Goal: Information Seeking & Learning: Obtain resource

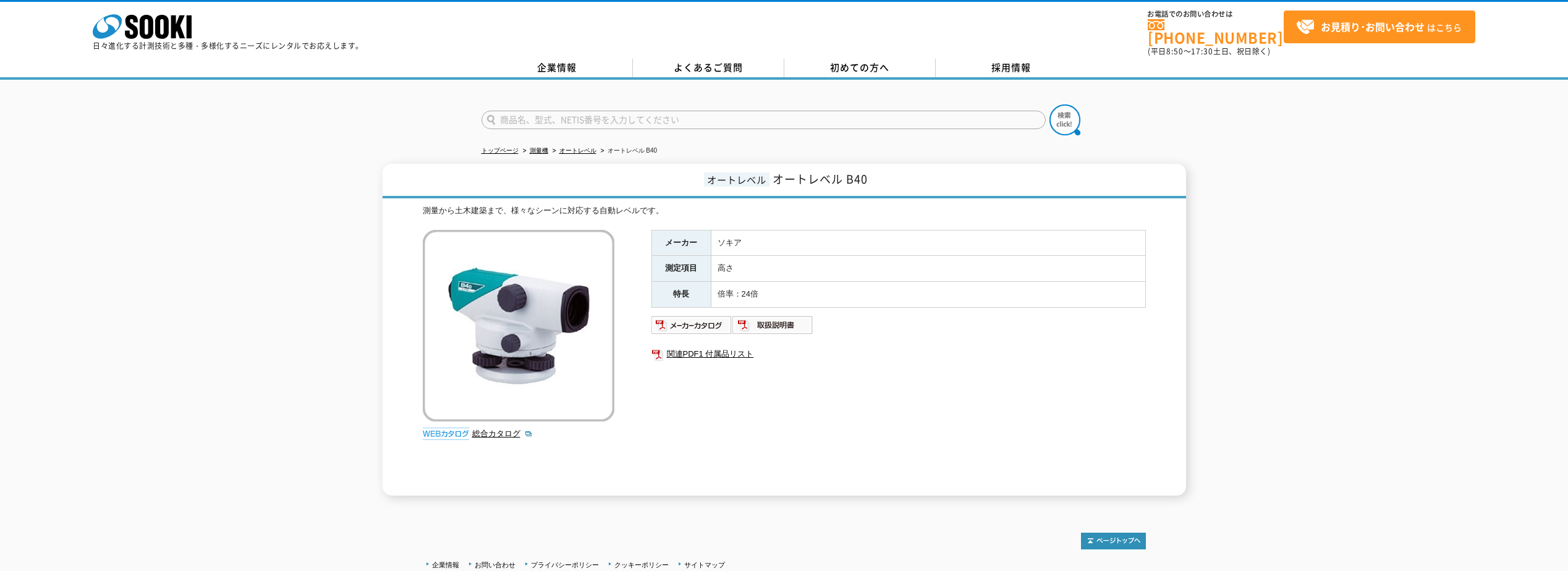
drag, startPoint x: 1018, startPoint y: 221, endPoint x: 1025, endPoint y: 200, distance: 22.1
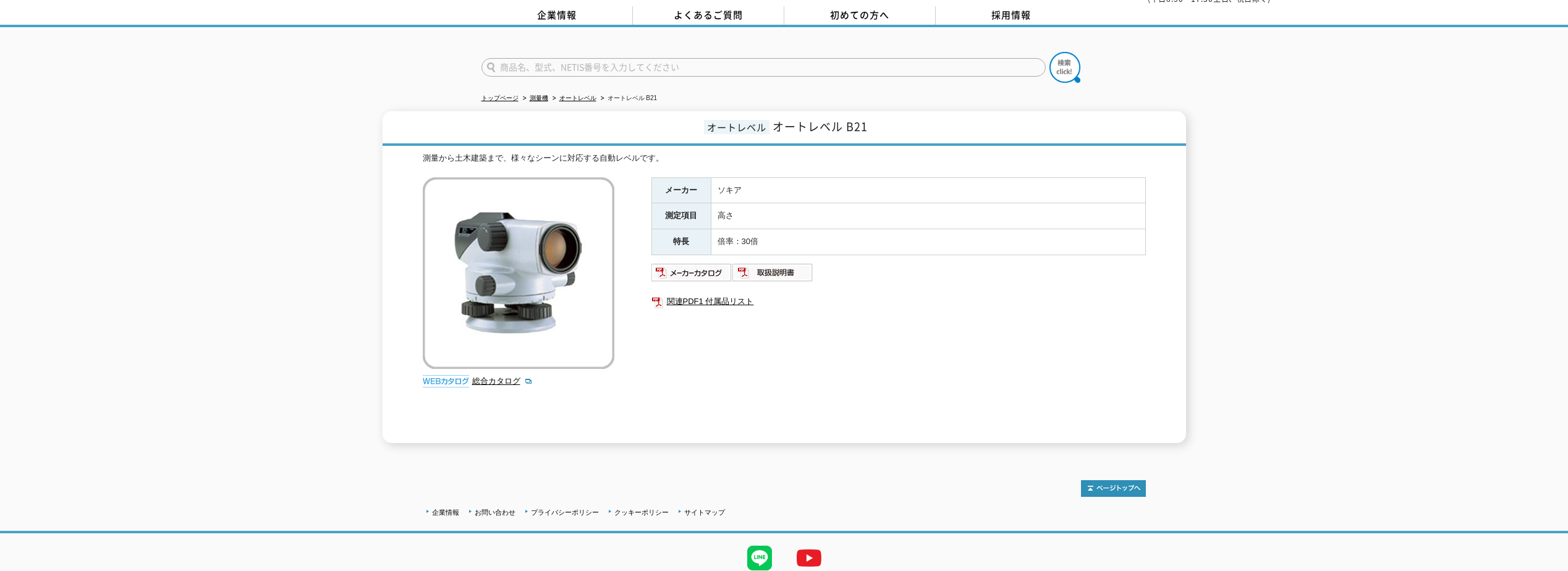
scroll to position [92, 0]
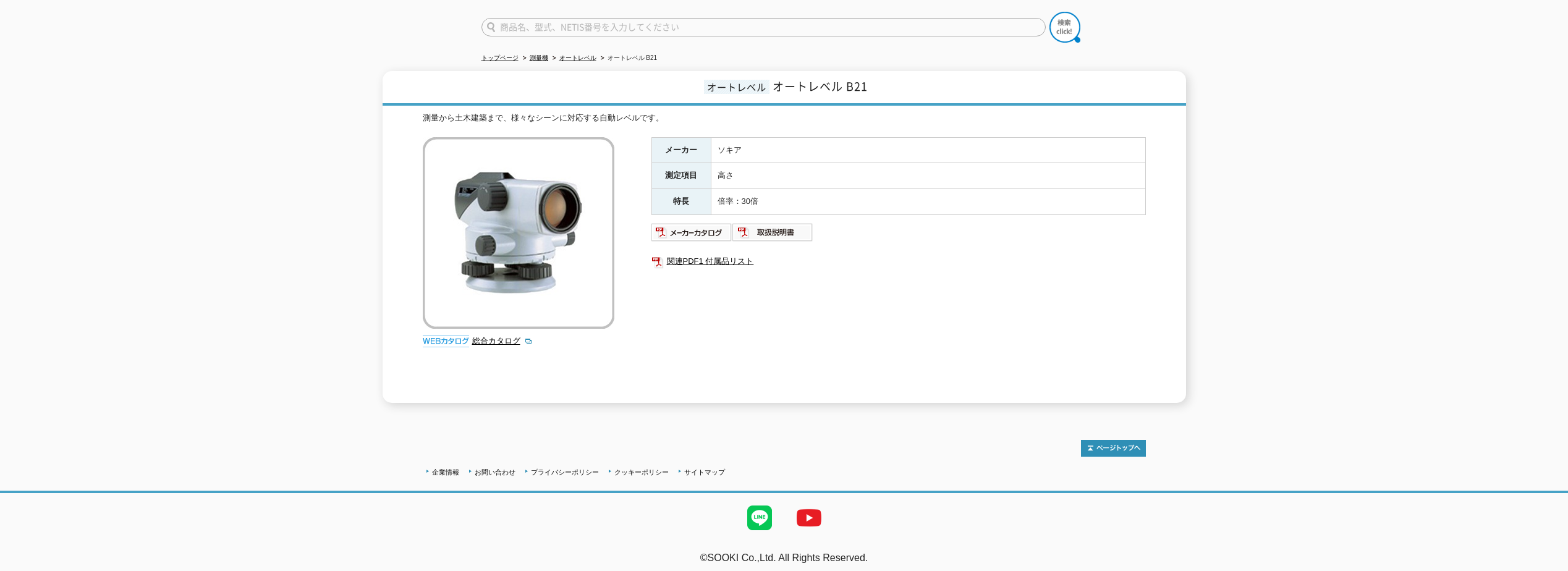
drag, startPoint x: 960, startPoint y: 261, endPoint x: 949, endPoint y: 239, distance: 24.6
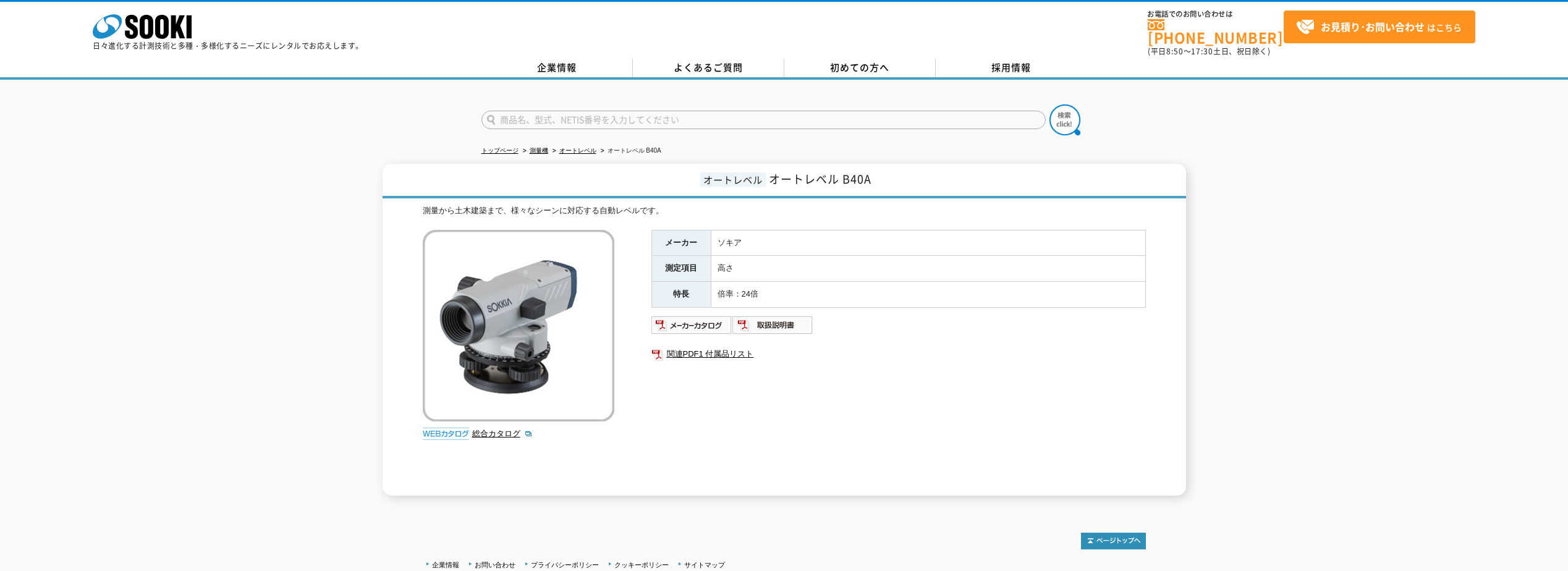
drag, startPoint x: 705, startPoint y: 371, endPoint x: 700, endPoint y: 360, distance: 12.1
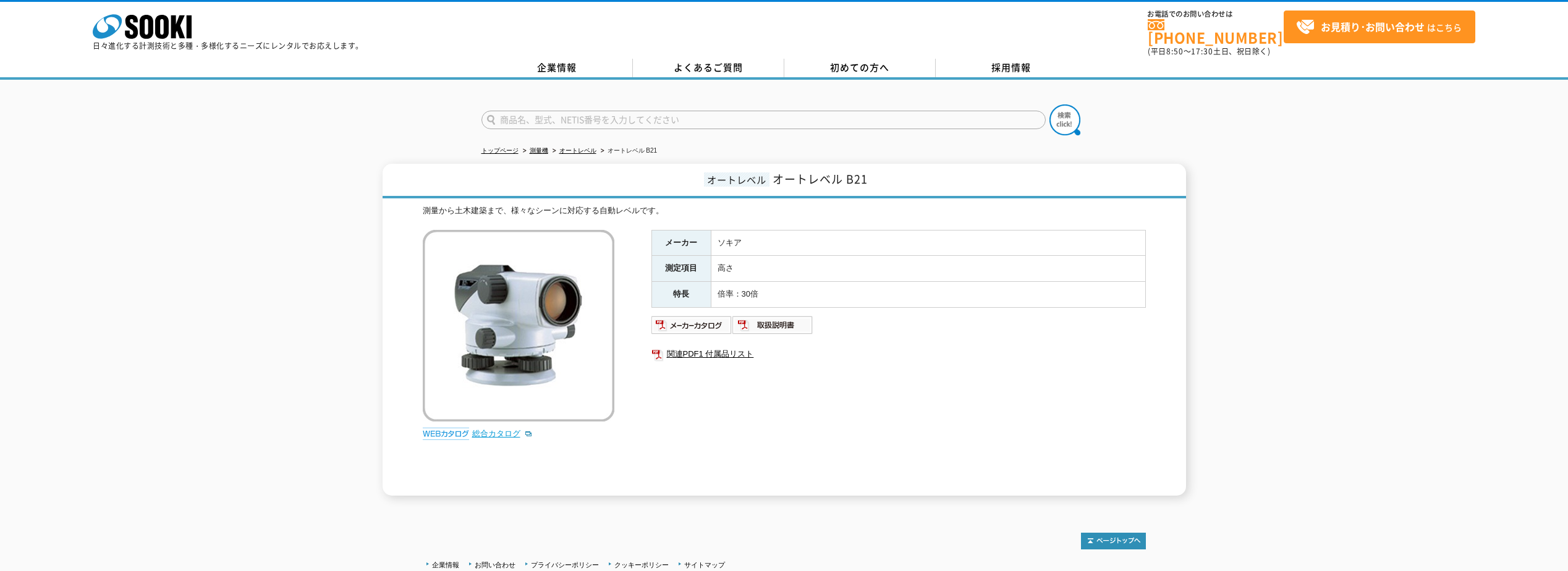
click at [494, 432] on link "総合カタログ" at bounding box center [502, 434] width 60 height 9
